Goal: Transaction & Acquisition: Purchase product/service

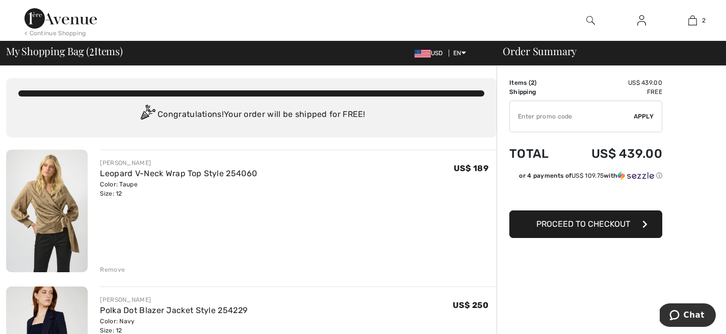
click at [540, 225] on span "Proceed to Checkout" at bounding box center [584, 224] width 94 height 10
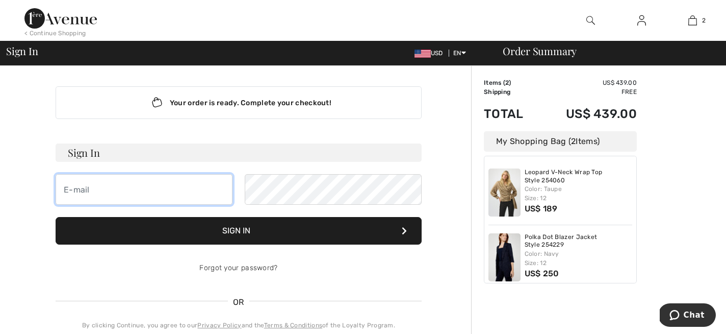
click at [154, 188] on input "email" at bounding box center [144, 189] width 177 height 31
type input "darywhite@yahoo.com"
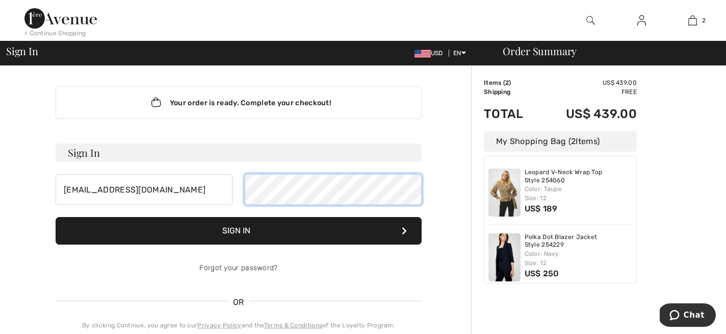
click at [56, 217] on button "Sign In" at bounding box center [239, 231] width 366 height 28
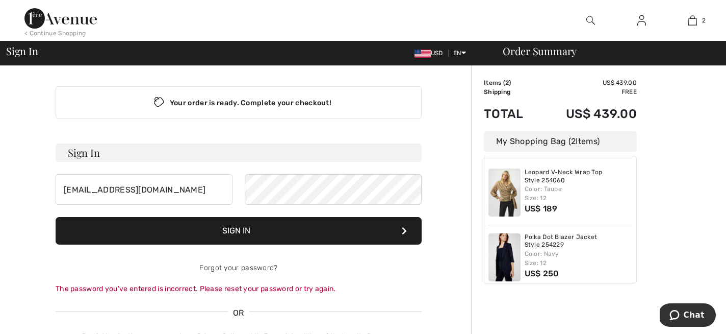
click at [308, 231] on button "Sign In" at bounding box center [239, 231] width 366 height 28
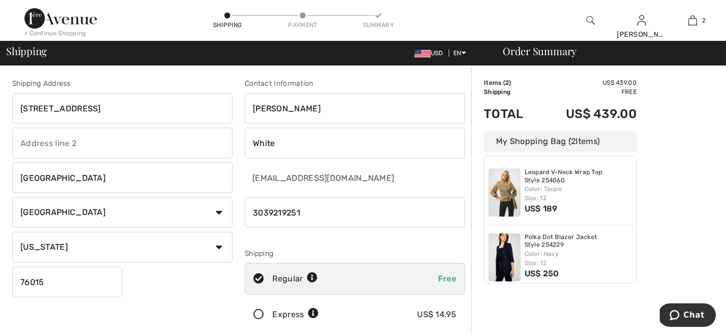
drag, startPoint x: 172, startPoint y: 114, endPoint x: 117, endPoint y: 99, distance: 56.7
click at [117, 99] on input "1735 Saddle Creek Circle Apt 2614" at bounding box center [122, 108] width 220 height 31
type input "[STREET_ADDRESS]"
select select "FL"
drag, startPoint x: 68, startPoint y: 175, endPoint x: 1, endPoint y: 177, distance: 67.4
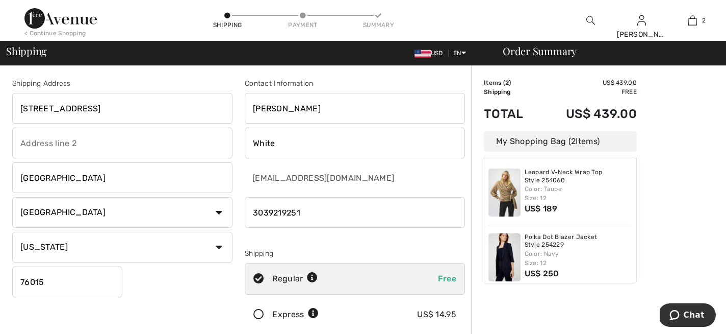
type input "Wesley Chapel"
click at [47, 249] on select "State/Province Alabama Alaska American Samoa Arizona Arkansas California Colora…" at bounding box center [122, 247] width 220 height 31
click at [12, 232] on select "State/Province Alabama Alaska American Samoa Arizona Arkansas California Colora…" at bounding box center [122, 247] width 220 height 31
click at [54, 280] on input "76015" at bounding box center [67, 281] width 110 height 31
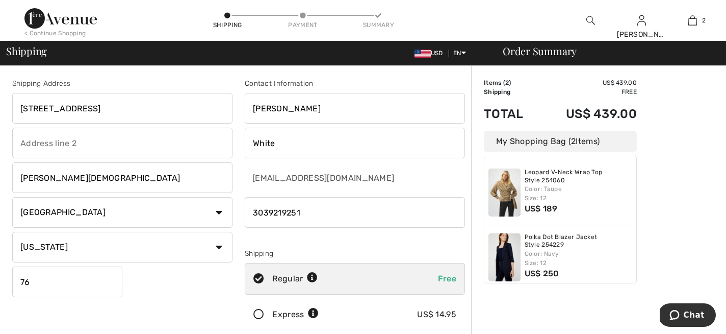
type input "7"
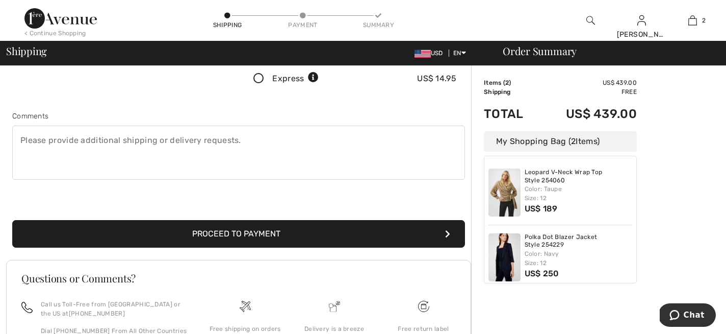
scroll to position [235, 0]
type input "33544"
click at [136, 233] on button "Proceed to Payment" at bounding box center [238, 234] width 453 height 28
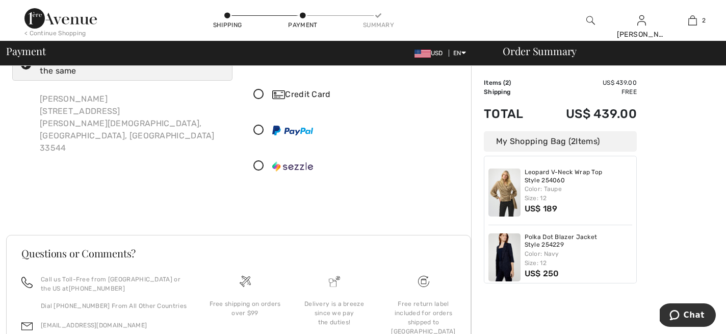
scroll to position [43, 0]
click at [508, 241] on img at bounding box center [505, 257] width 32 height 48
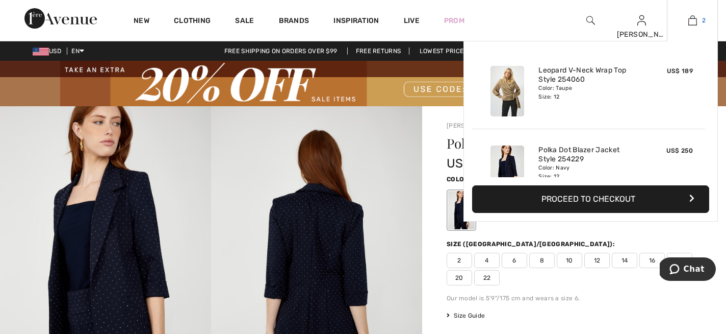
click at [694, 21] on img at bounding box center [693, 20] width 9 height 12
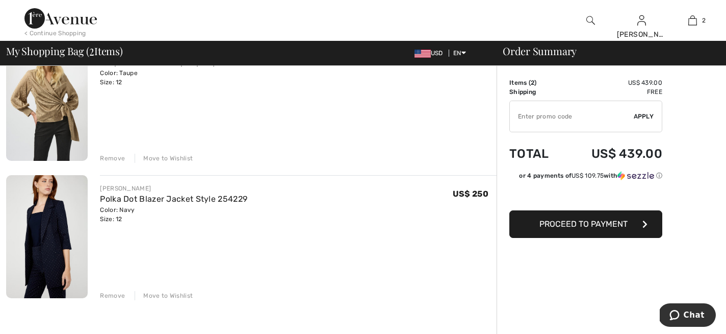
scroll to position [130, 0]
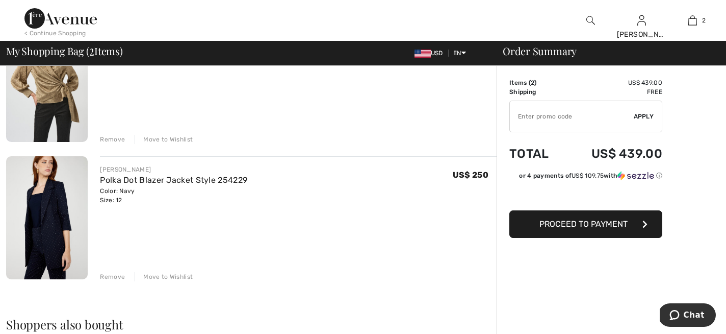
click at [107, 273] on div "Remove" at bounding box center [112, 276] width 25 height 9
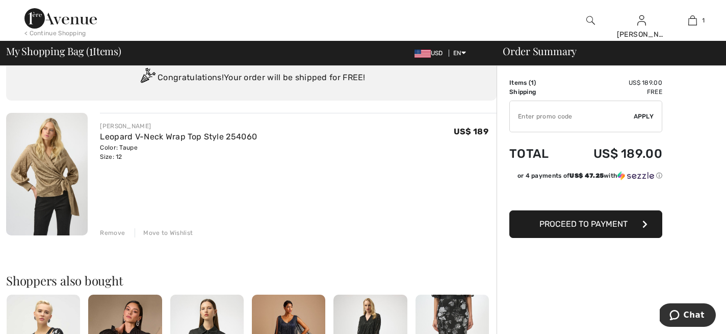
scroll to position [38, 0]
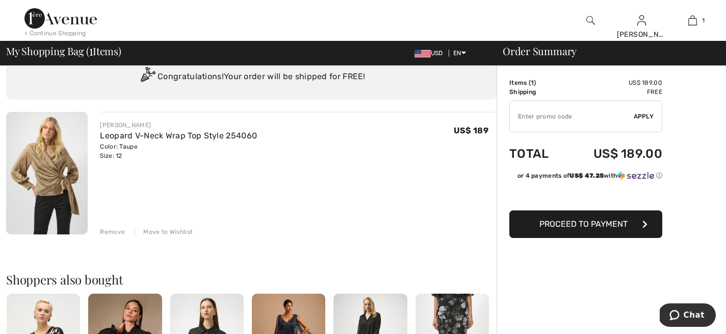
click at [110, 231] on div "Remove" at bounding box center [112, 231] width 25 height 9
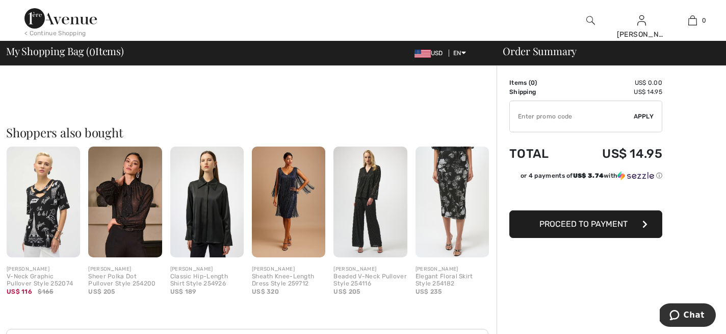
scroll to position [0, 0]
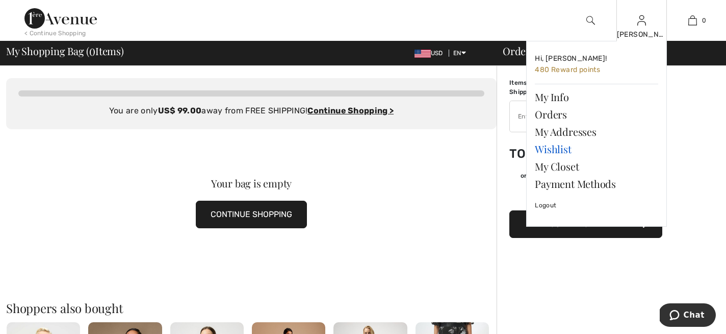
click at [549, 151] on link "Wishlist" at bounding box center [596, 148] width 123 height 17
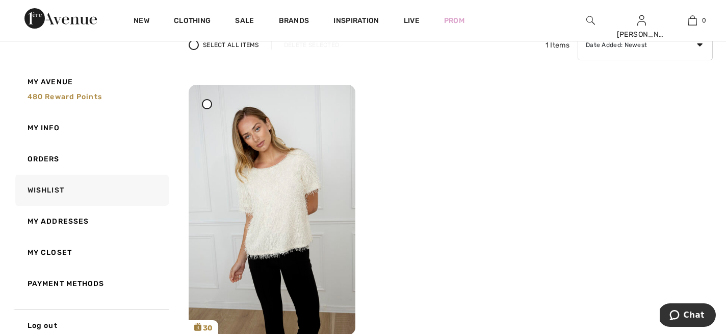
scroll to position [93, 0]
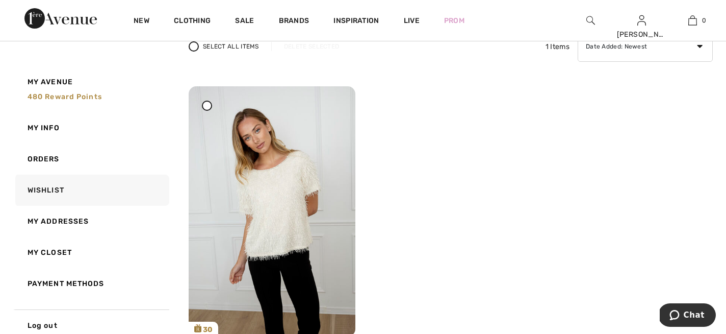
click at [206, 104] on icon at bounding box center [207, 105] width 4 height 4
click at [339, 106] on div at bounding box center [336, 106] width 14 height 14
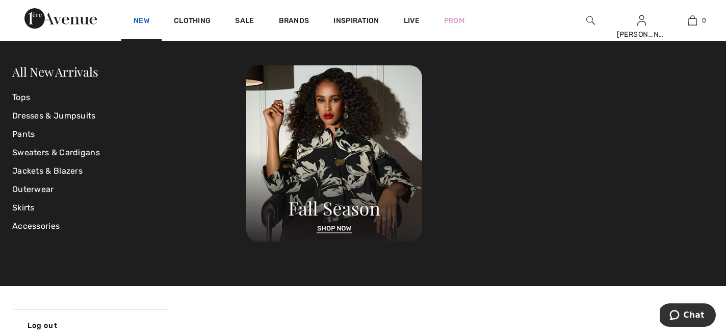
click at [134, 22] on link "New" at bounding box center [142, 21] width 16 height 11
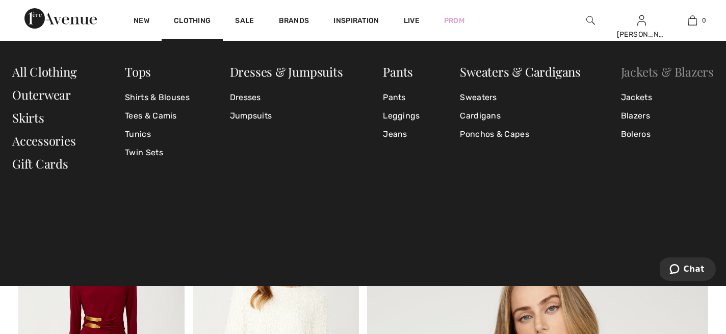
click at [639, 73] on link "Jackets & Blazers" at bounding box center [667, 71] width 93 height 16
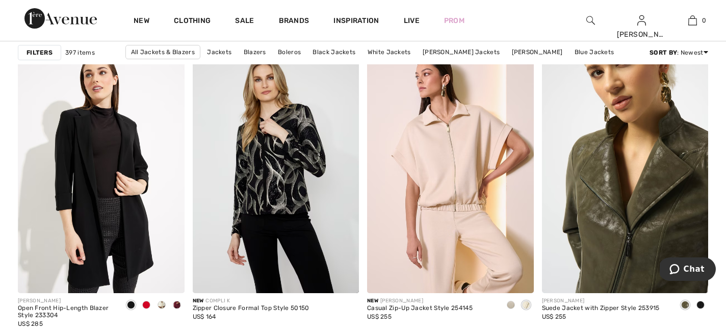
scroll to position [3850, 0]
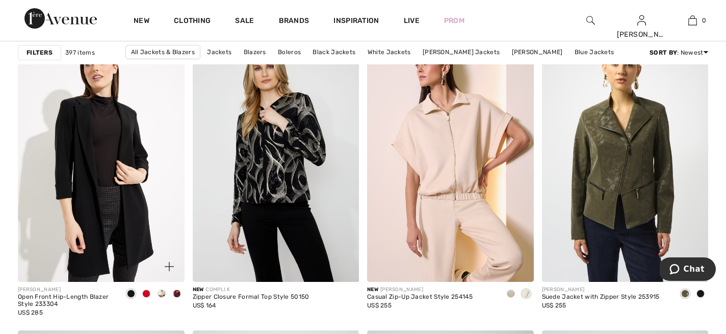
click at [144, 293] on span at bounding box center [146, 293] width 8 height 8
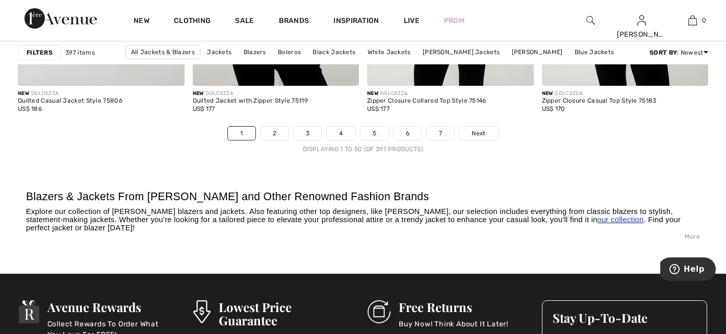
scroll to position [4641, 0]
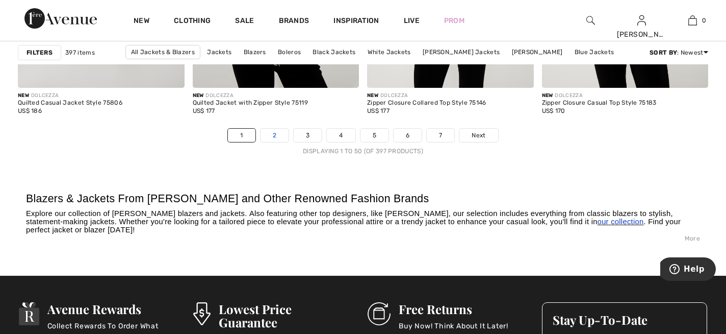
click at [272, 136] on link "2" at bounding box center [275, 135] width 28 height 13
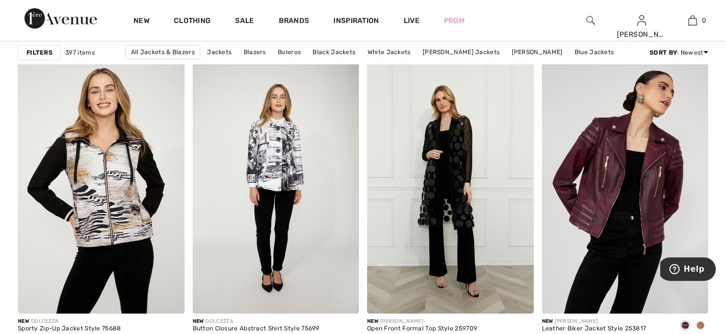
scroll to position [738, 0]
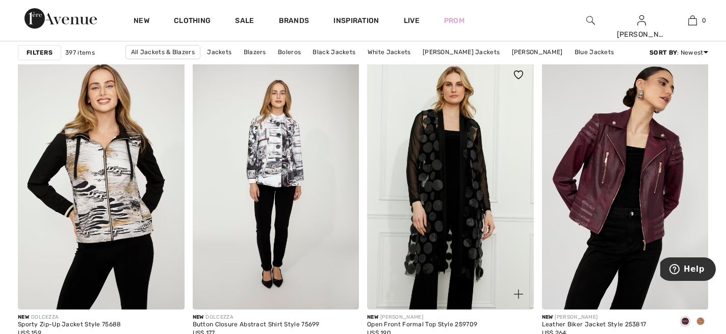
click at [453, 158] on img at bounding box center [450, 185] width 167 height 250
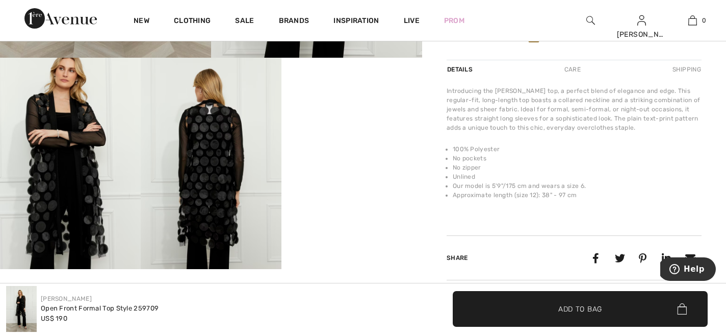
scroll to position [366, 0]
click at [60, 136] on img at bounding box center [70, 162] width 141 height 211
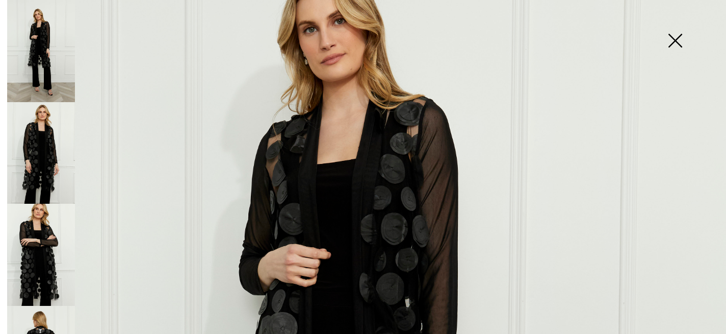
scroll to position [134, 0]
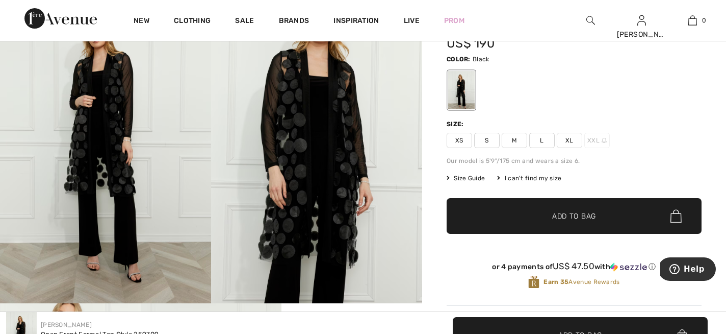
scroll to position [0, 0]
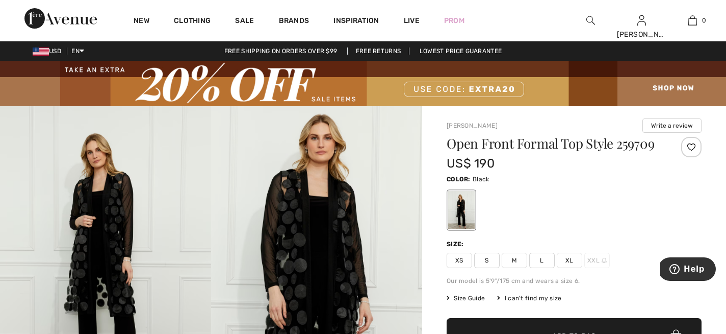
click at [542, 262] on span "L" at bounding box center [542, 260] width 26 height 15
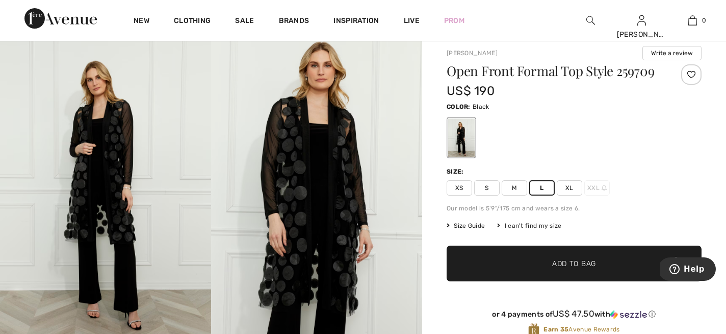
scroll to position [74, 0]
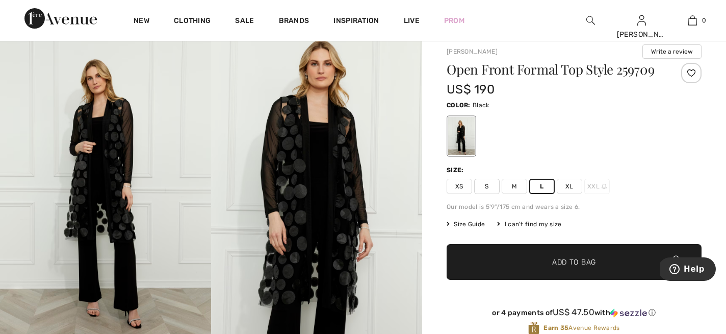
click at [516, 258] on span "✔ Added to Bag Add to Bag" at bounding box center [574, 262] width 255 height 36
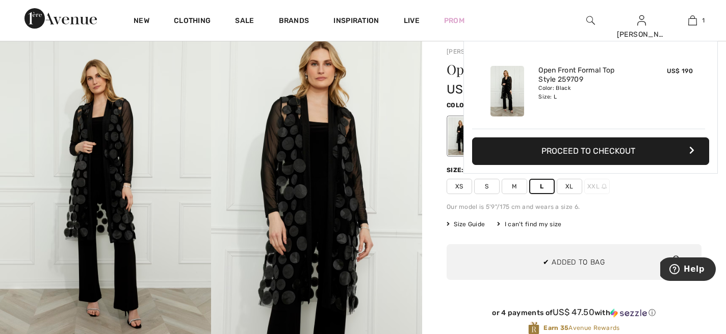
scroll to position [0, 0]
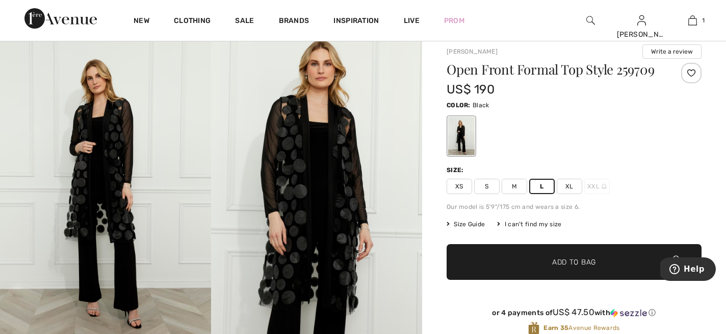
click at [497, 247] on span "✔ Added to Bag Add to Bag" at bounding box center [574, 262] width 255 height 36
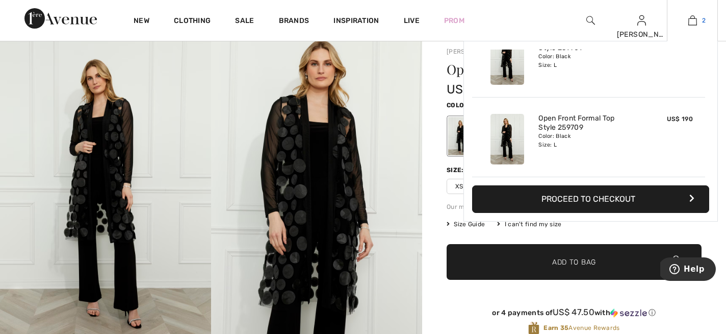
click at [693, 24] on img at bounding box center [693, 20] width 9 height 12
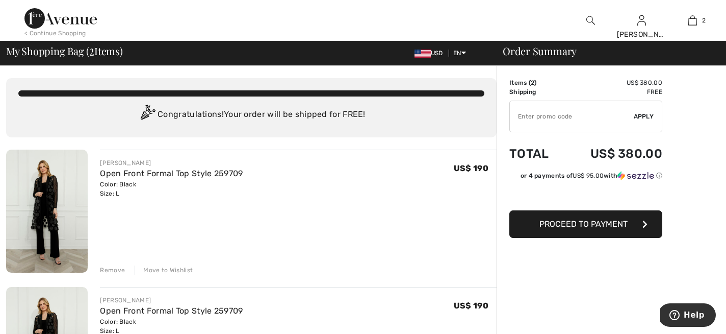
click at [109, 272] on div "Remove" at bounding box center [112, 269] width 25 height 9
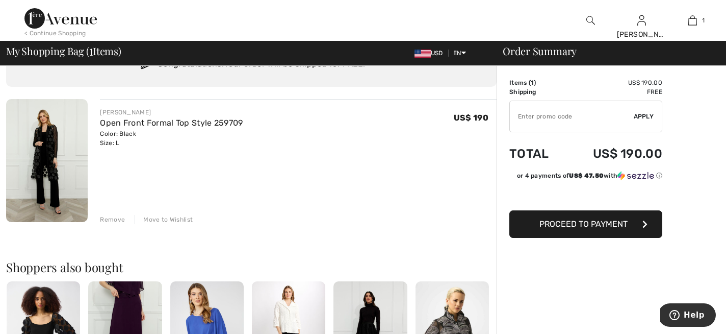
scroll to position [50, 0]
click at [581, 227] on span "Proceed to Payment" at bounding box center [584, 224] width 88 height 10
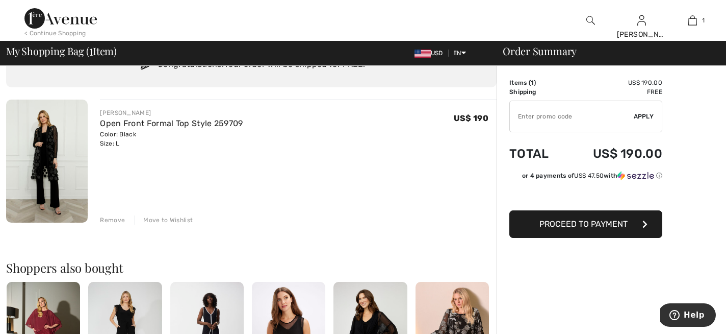
click at [529, 112] on input "TEXT" at bounding box center [572, 116] width 124 height 31
type input "EXTRA20"
click at [640, 116] on span "Apply" at bounding box center [644, 116] width 20 height 9
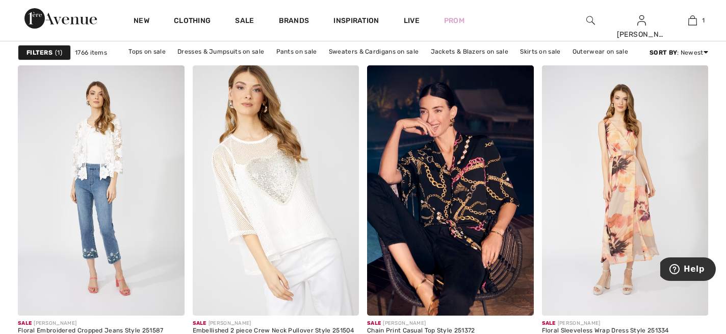
scroll to position [1041, 0]
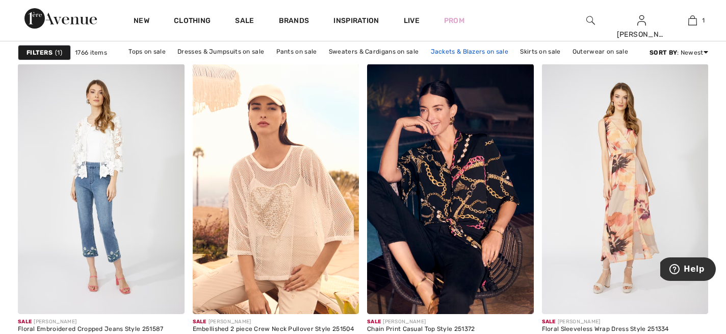
click at [468, 53] on link "Jackets & Blazers on sale" at bounding box center [470, 51] width 88 height 13
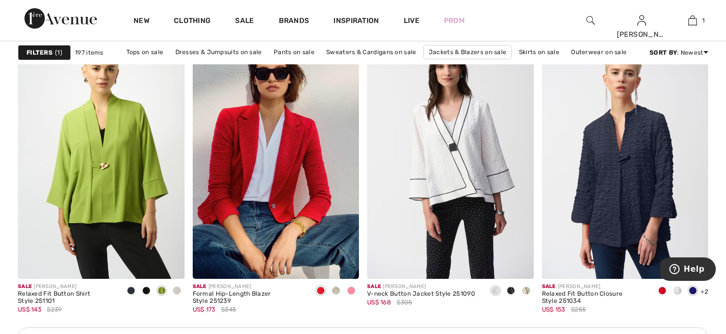
scroll to position [3406, 0]
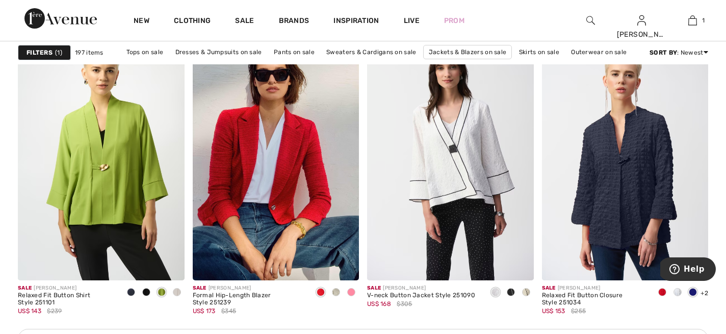
click at [663, 291] on span at bounding box center [663, 292] width 8 height 8
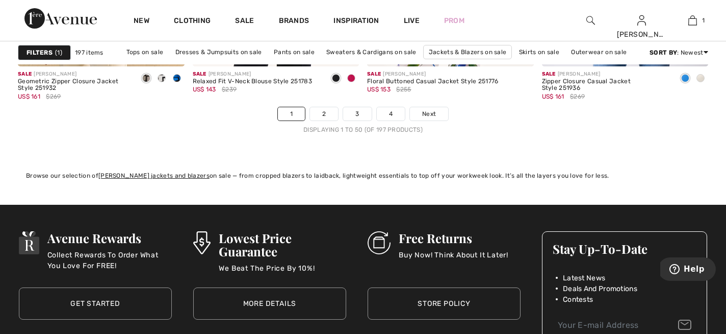
scroll to position [4658, 0]
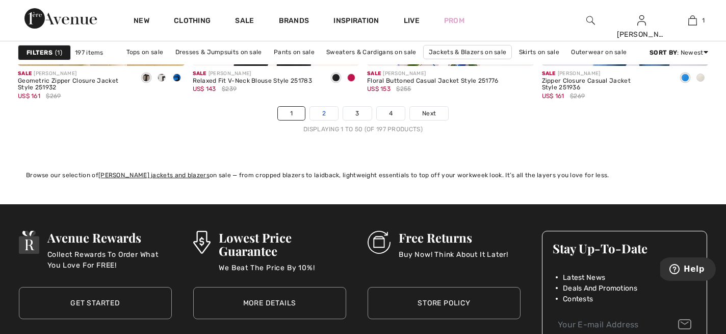
click at [327, 109] on link "2" at bounding box center [324, 113] width 28 height 13
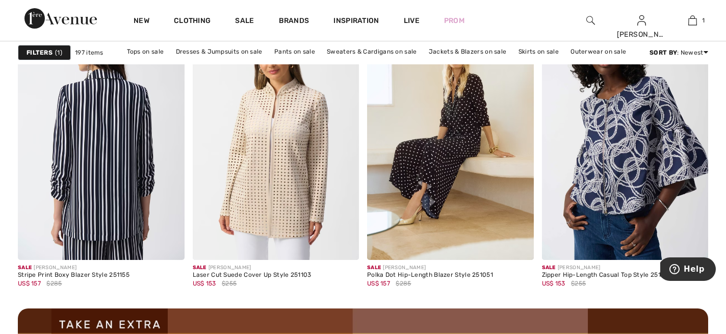
scroll to position [2053, 0]
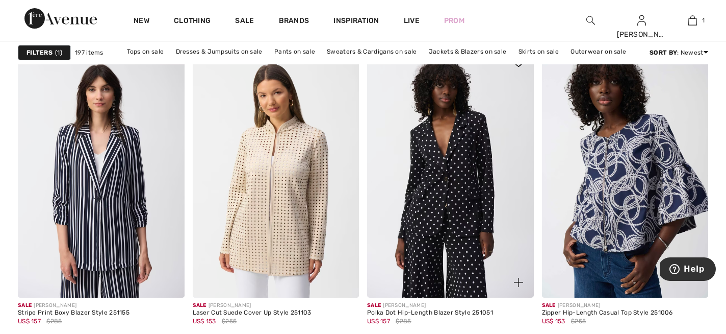
click at [462, 198] on img at bounding box center [450, 172] width 167 height 250
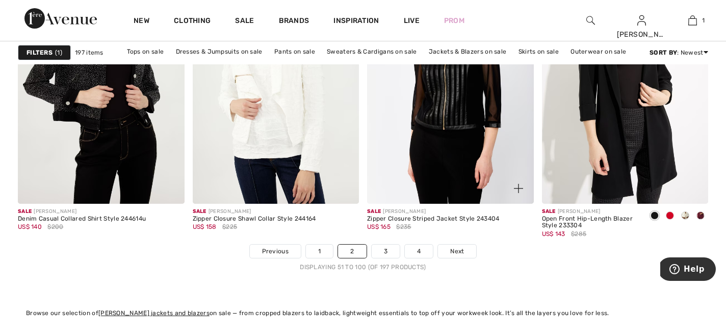
scroll to position [4521, 0]
click at [685, 215] on span at bounding box center [686, 215] width 8 height 8
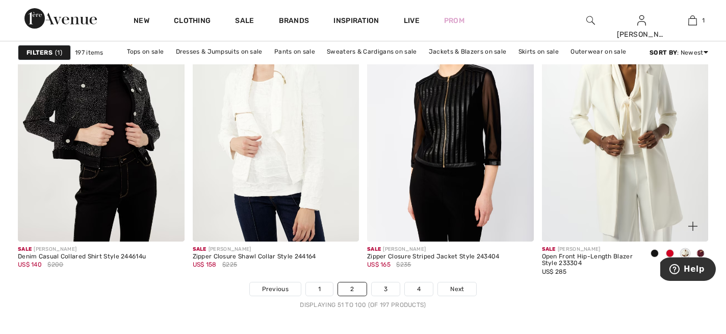
scroll to position [4483, 0]
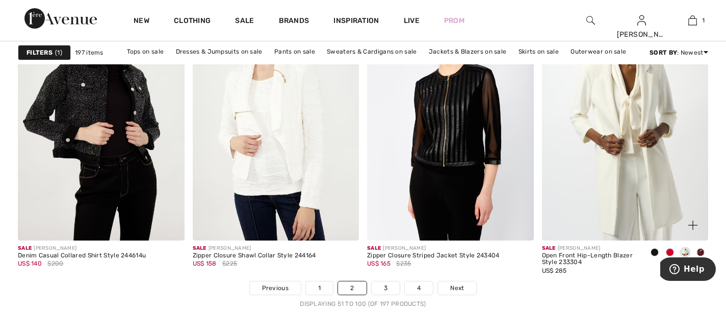
click at [701, 251] on span at bounding box center [701, 252] width 8 height 8
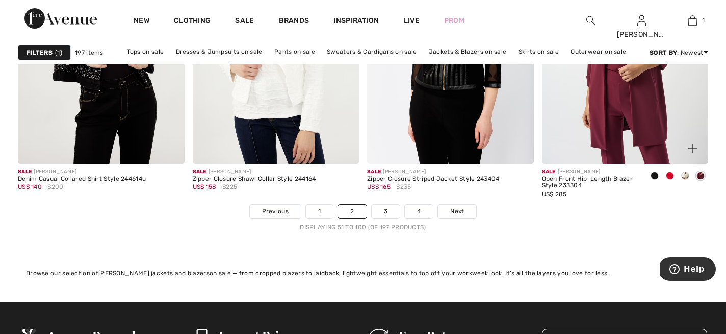
scroll to position [4561, 0]
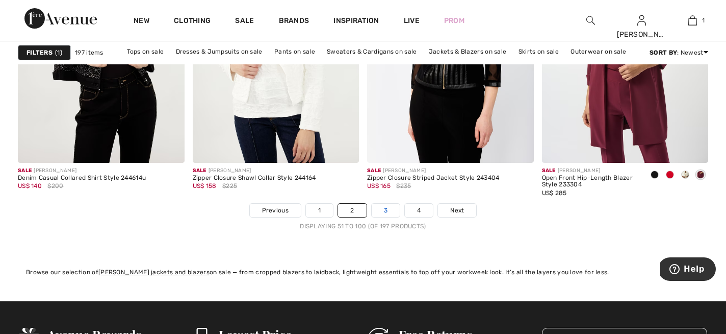
click at [386, 210] on link "3" at bounding box center [386, 210] width 28 height 13
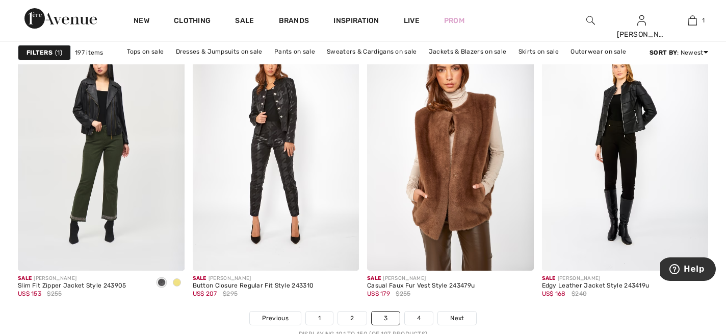
scroll to position [4453, 0]
click at [463, 160] on img at bounding box center [450, 146] width 167 height 250
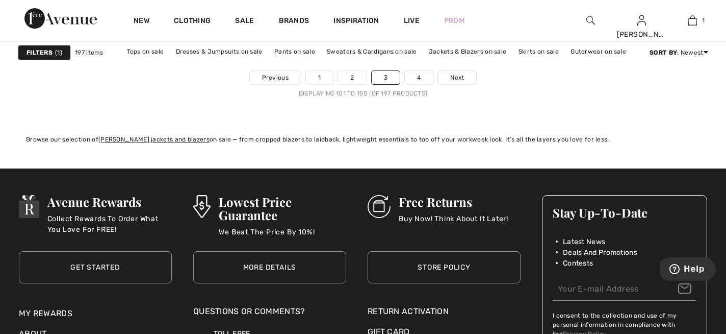
scroll to position [4679, 0]
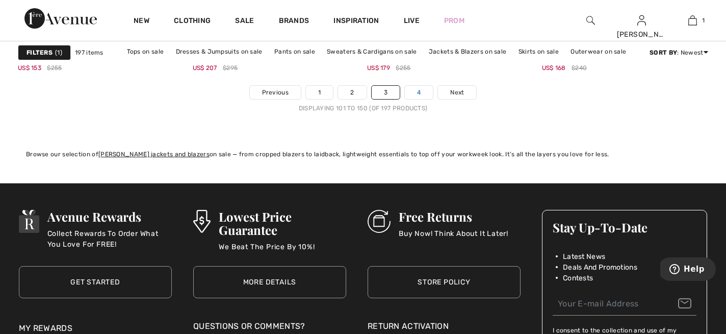
click at [417, 92] on link "4" at bounding box center [419, 92] width 28 height 13
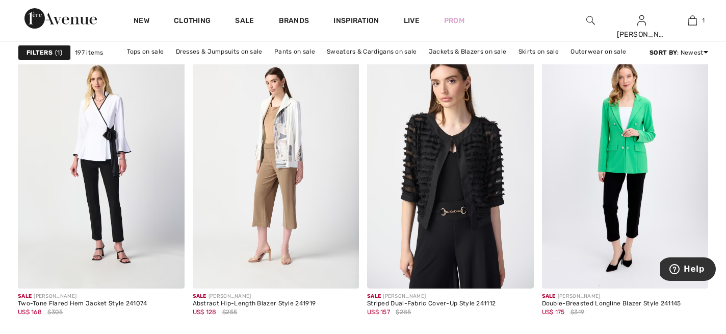
scroll to position [1763, 0]
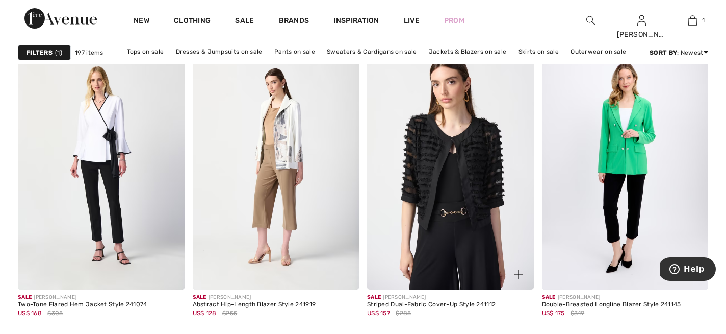
click at [465, 166] on img at bounding box center [450, 165] width 167 height 250
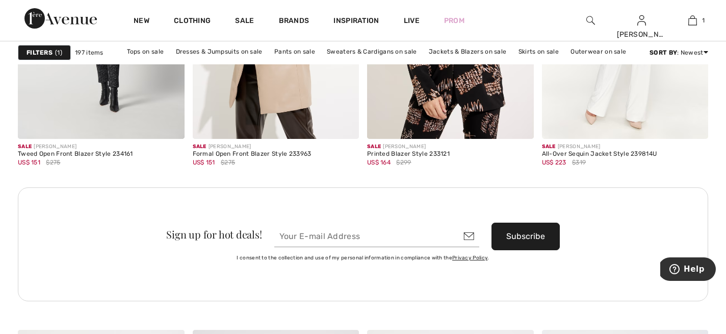
scroll to position [3444, 0]
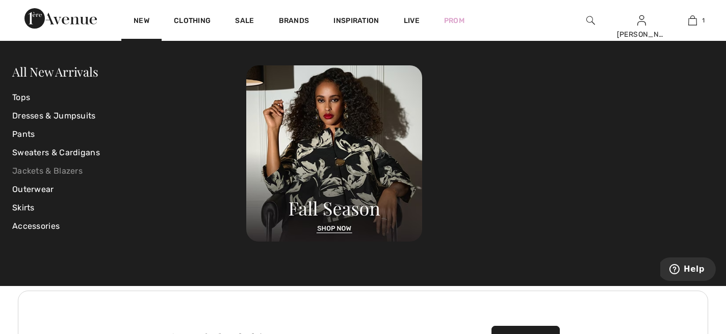
click at [73, 170] on link "Jackets & Blazers" at bounding box center [129, 171] width 234 height 18
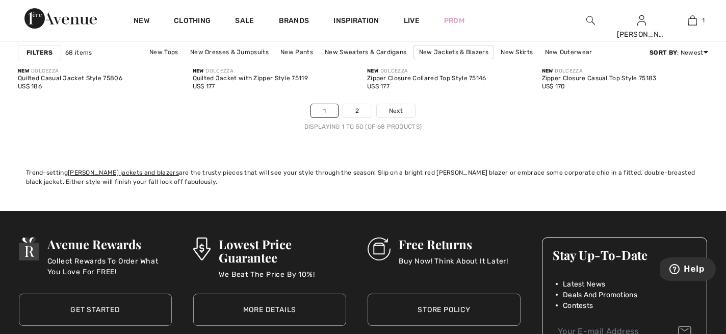
scroll to position [4661, 0]
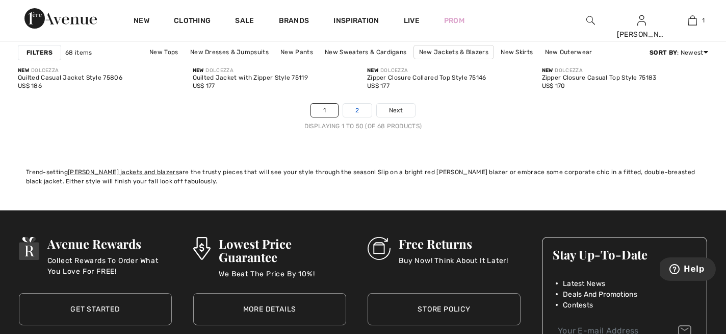
click at [358, 108] on link "2" at bounding box center [357, 110] width 28 height 13
